Goal: Check status

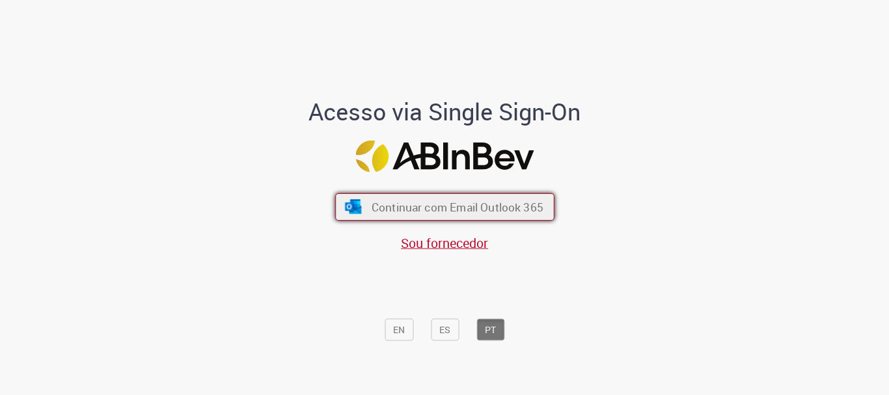
click at [442, 208] on span "Continuar com Email Outlook 365" at bounding box center [457, 207] width 172 height 15
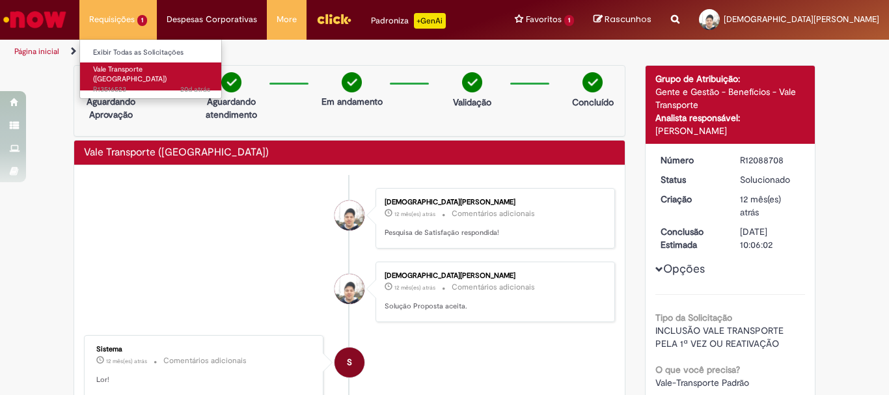
click at [117, 85] on span "20d atrás 20 dias atrás R13516523" at bounding box center [151, 90] width 117 height 10
